Goal: Task Accomplishment & Management: Manage account settings

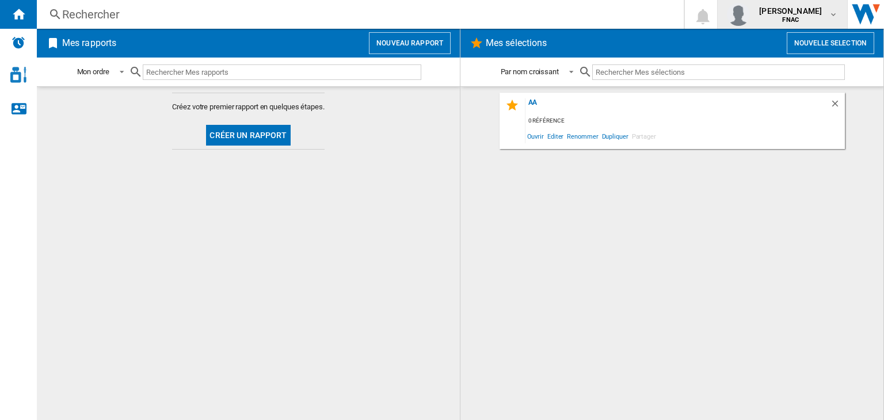
click at [833, 17] on md-icon "button" at bounding box center [833, 14] width 9 height 9
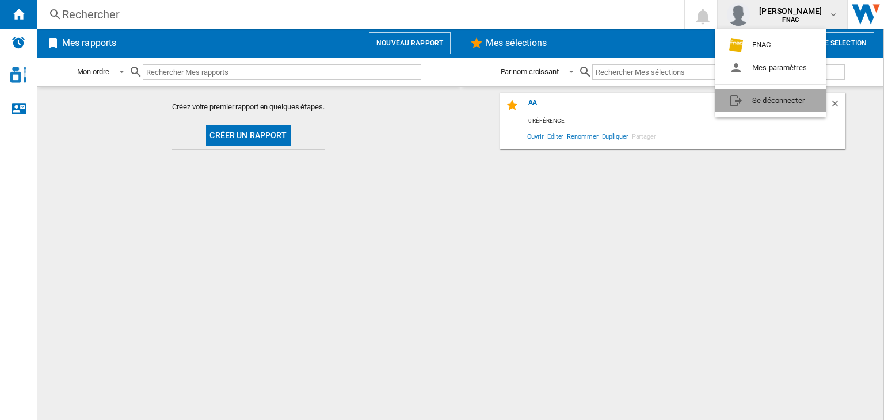
click at [778, 104] on button "Se déconnecter" at bounding box center [770, 100] width 111 height 23
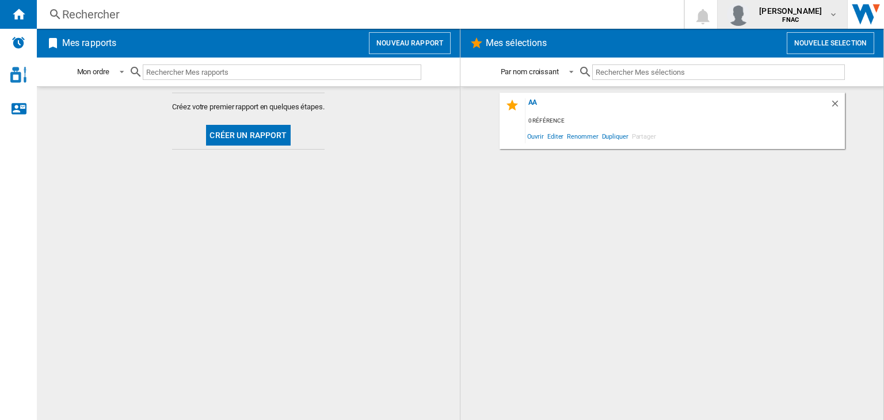
click at [818, 17] on span "FNAC" at bounding box center [790, 20] width 63 height 7
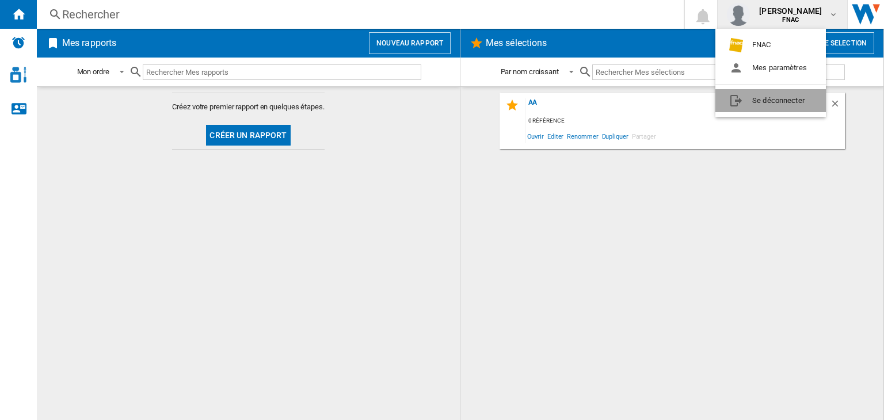
click at [770, 105] on button "Se déconnecter" at bounding box center [770, 100] width 111 height 23
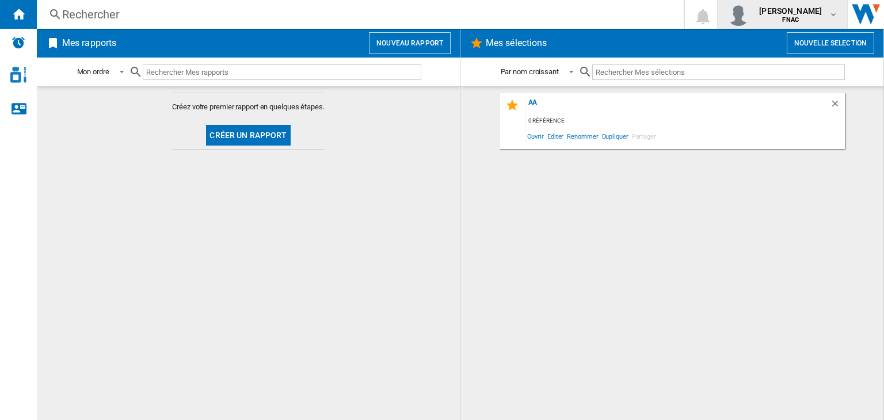
click at [838, 14] on md-icon "button" at bounding box center [833, 14] width 9 height 9
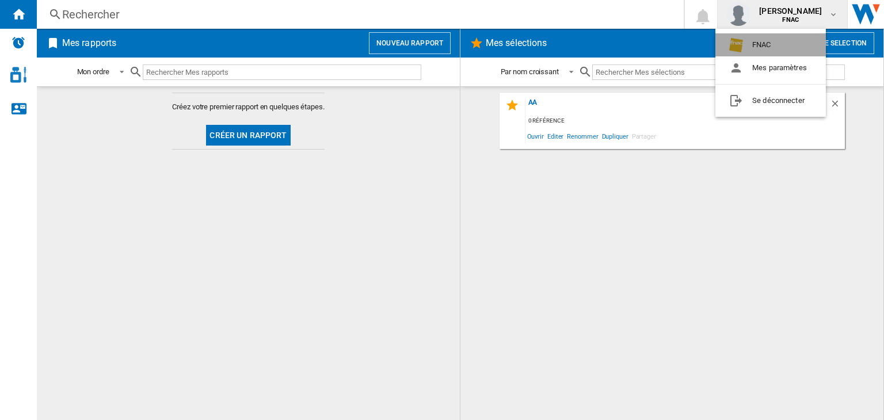
click at [765, 45] on button "FNAC" at bounding box center [770, 44] width 111 height 23
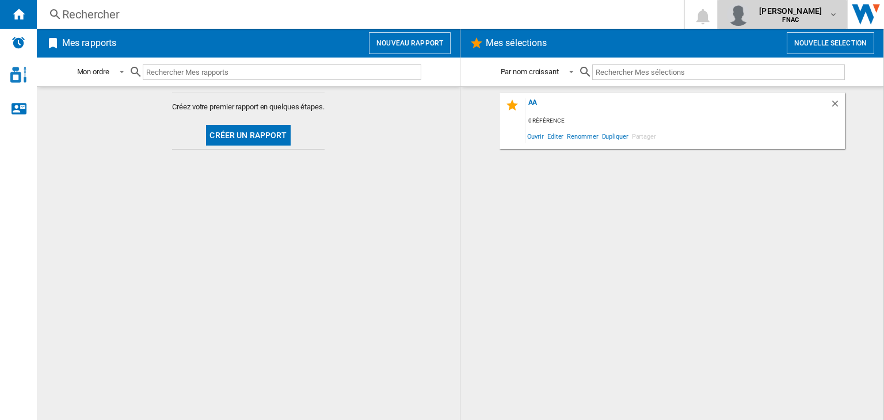
click at [819, 26] on button "adrien connetable FNAC" at bounding box center [783, 14] width 130 height 29
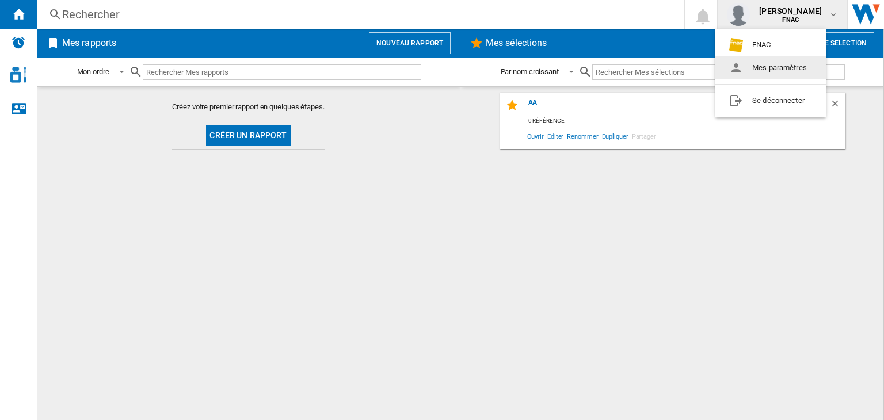
click at [771, 65] on button "Mes paramètres" at bounding box center [770, 67] width 111 height 23
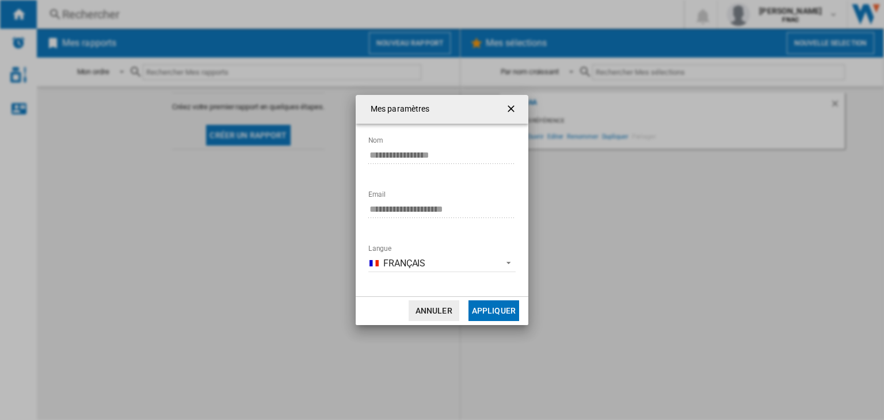
click at [450, 315] on button "Annuler" at bounding box center [434, 310] width 51 height 21
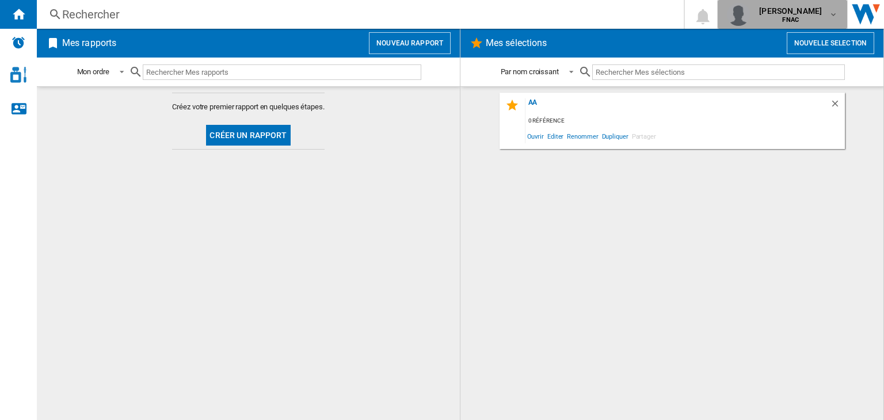
click at [797, 21] on b "FNAC" at bounding box center [790, 19] width 17 height 7
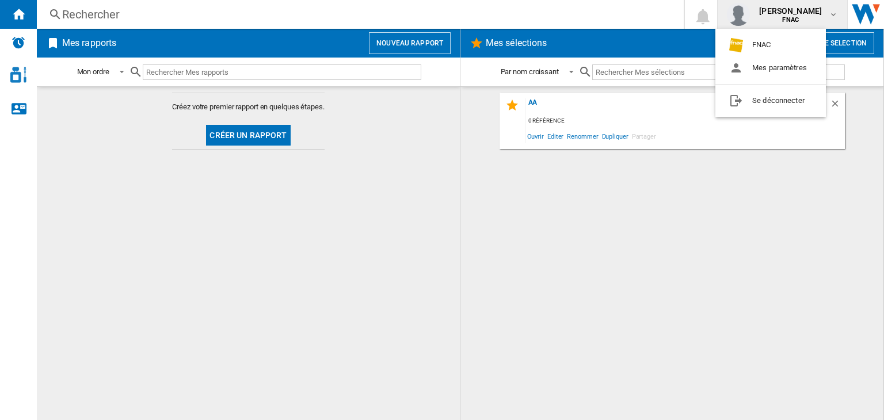
click at [860, 15] on md-backdrop at bounding box center [442, 210] width 884 height 420
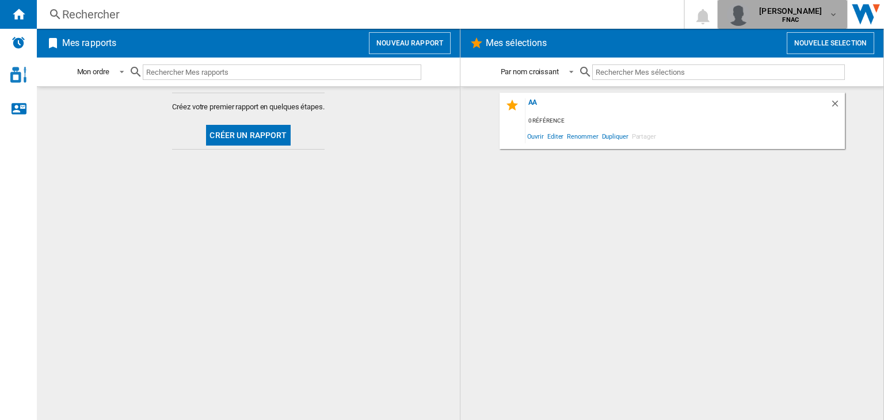
click at [792, 10] on span "[PERSON_NAME]" at bounding box center [790, 11] width 63 height 12
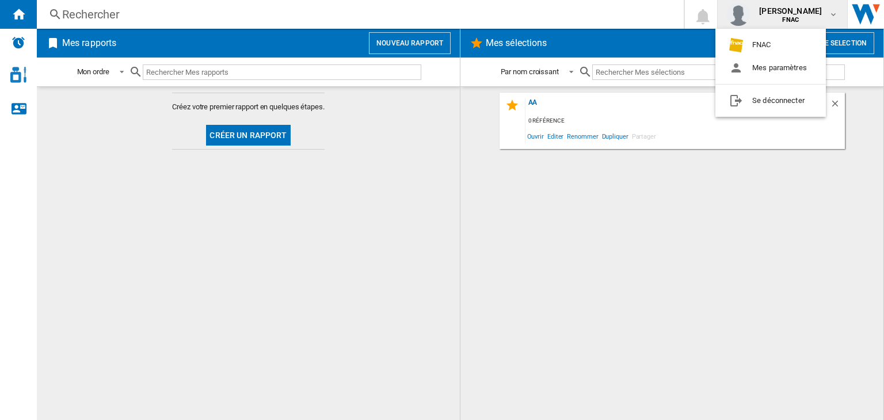
click at [771, 223] on md-backdrop at bounding box center [442, 210] width 884 height 420
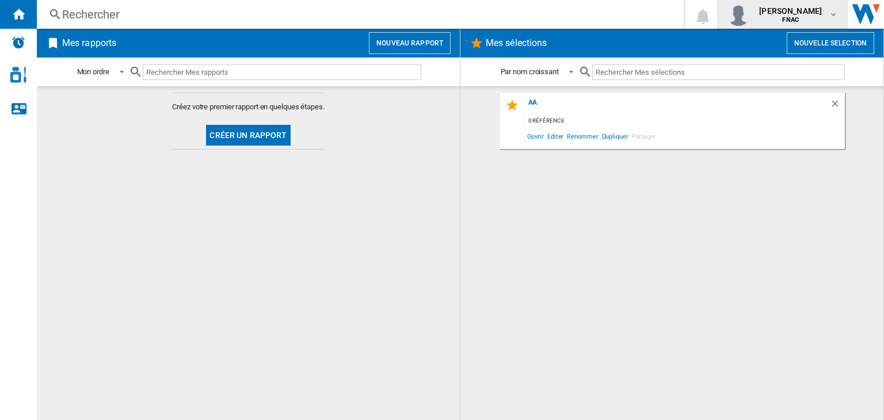
click at [792, 14] on span "[PERSON_NAME]" at bounding box center [790, 11] width 63 height 12
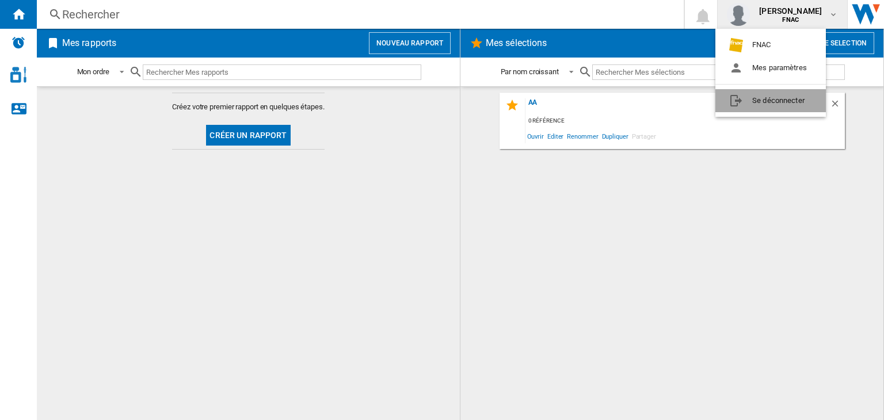
click at [764, 111] on button "Se déconnecter" at bounding box center [770, 100] width 111 height 23
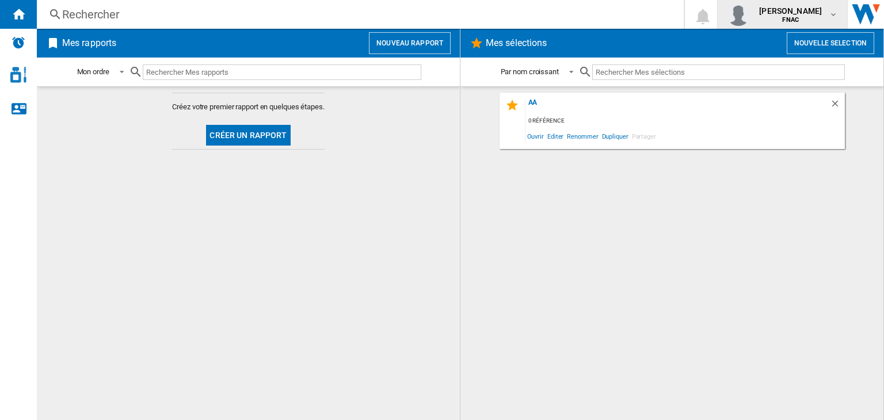
click at [834, 12] on md-icon "button" at bounding box center [833, 14] width 9 height 9
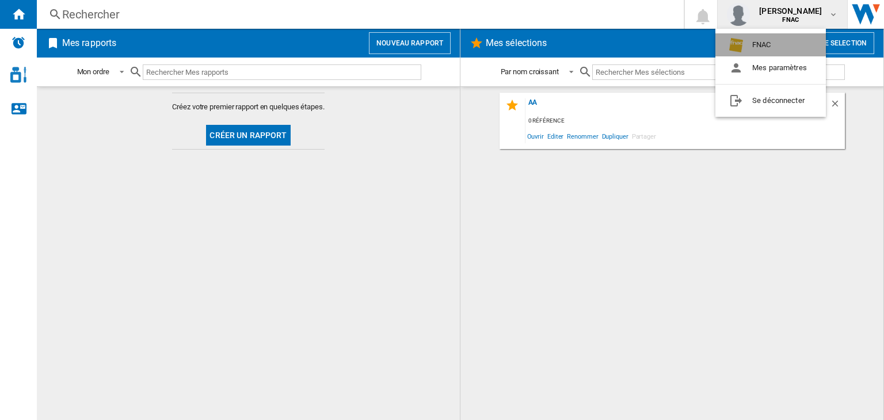
click at [757, 43] on button "FNAC" at bounding box center [770, 44] width 111 height 23
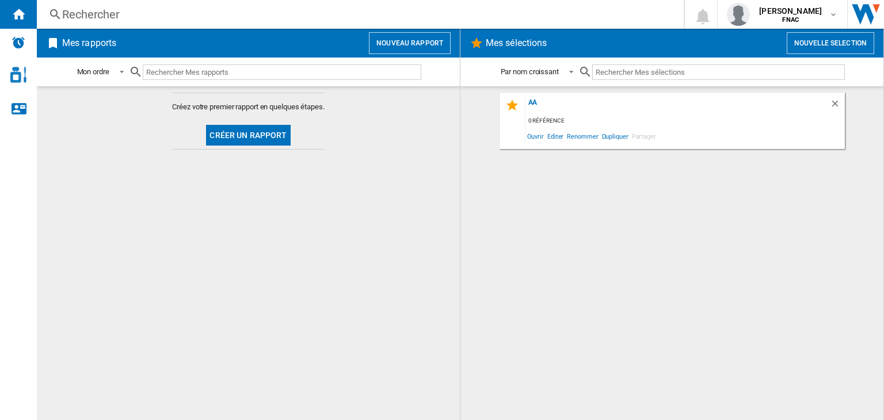
click at [809, 29] on div "Mes sélections Nouvelle selection" at bounding box center [671, 43] width 423 height 29
click at [808, 24] on div "adrien connetable FNAC" at bounding box center [782, 14] width 111 height 23
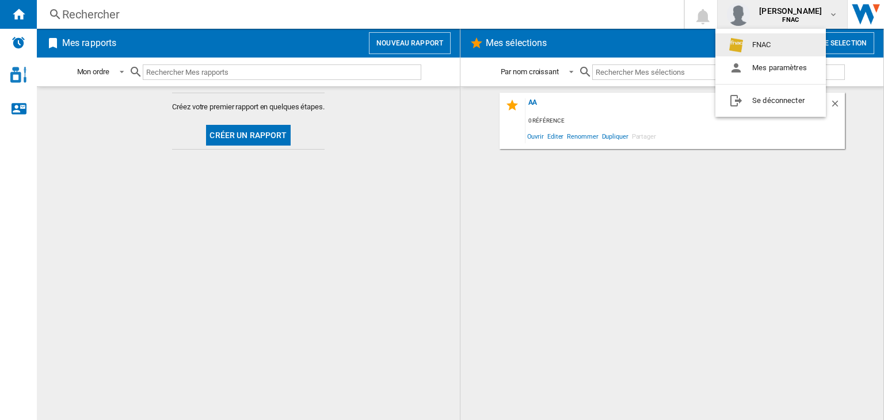
click at [641, 19] on md-backdrop at bounding box center [442, 210] width 884 height 420
